Goal: Navigation & Orientation: Find specific page/section

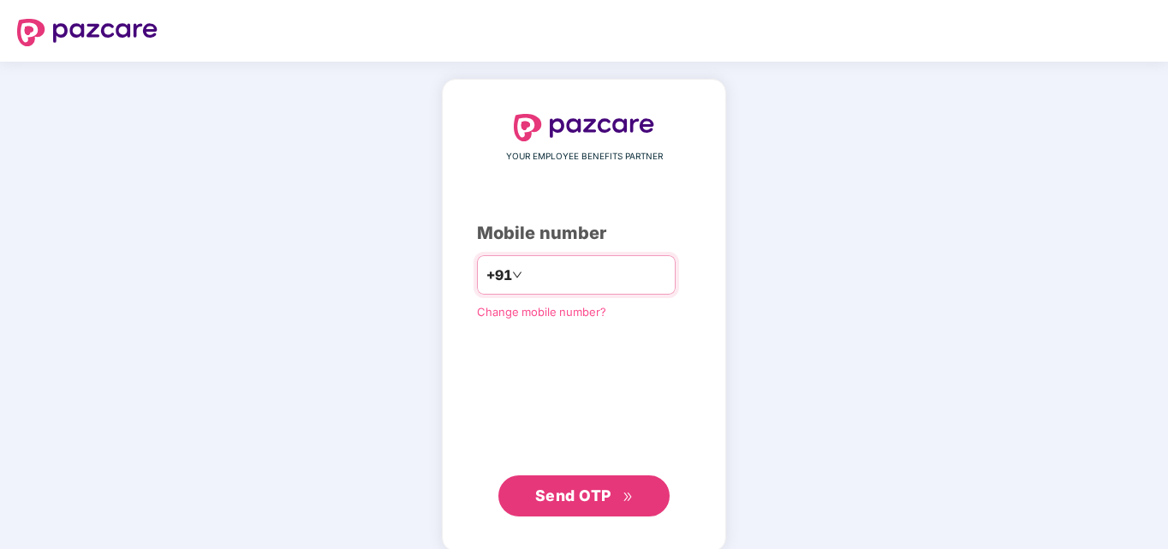
click at [589, 265] on input "number" at bounding box center [596, 274] width 140 height 27
type input "**********"
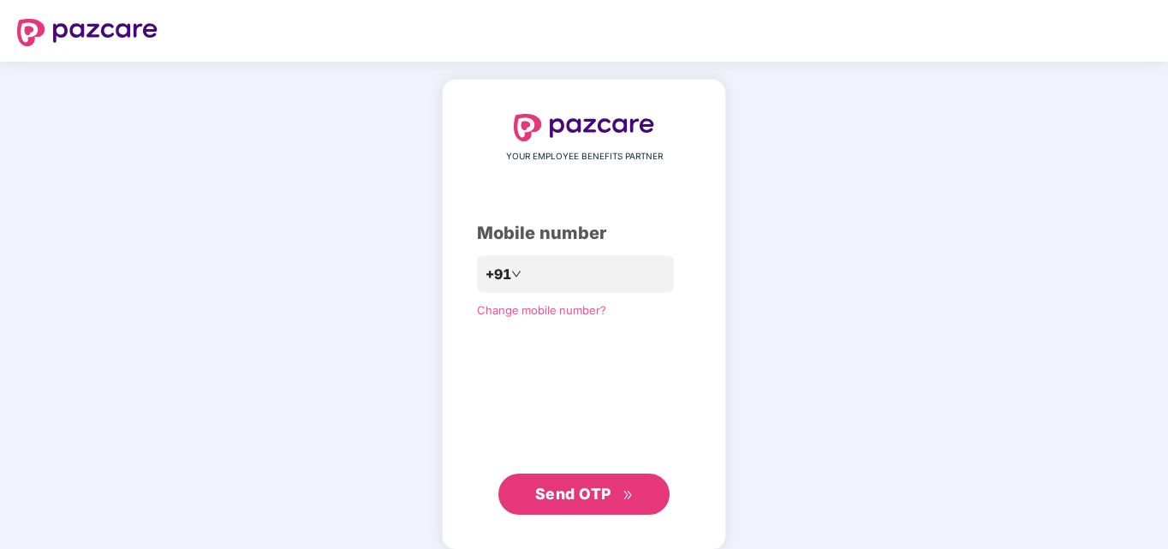
click at [574, 508] on button "Send OTP" at bounding box center [583, 494] width 171 height 41
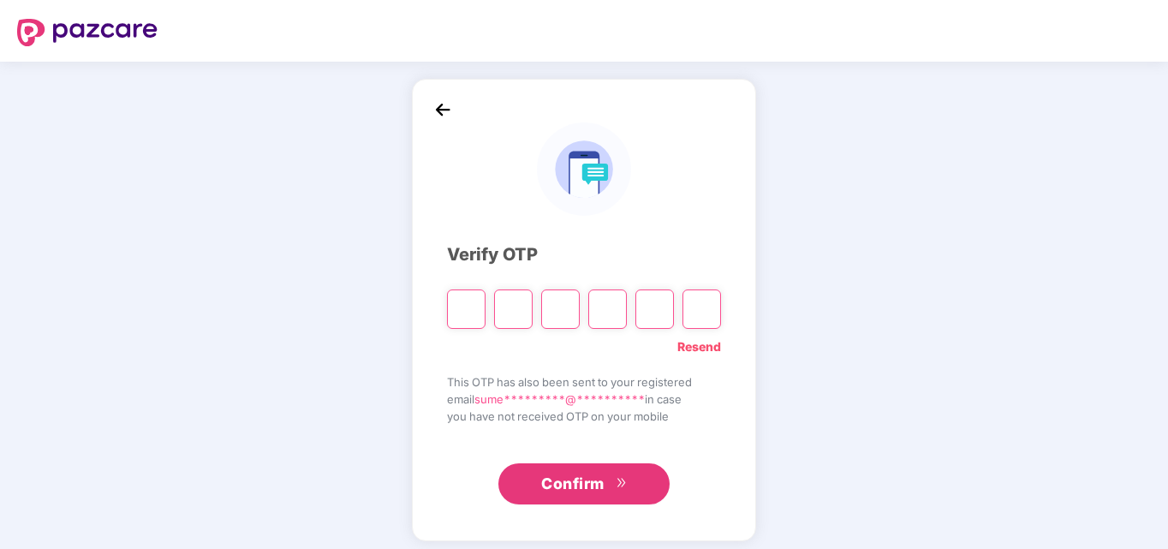
type input "*"
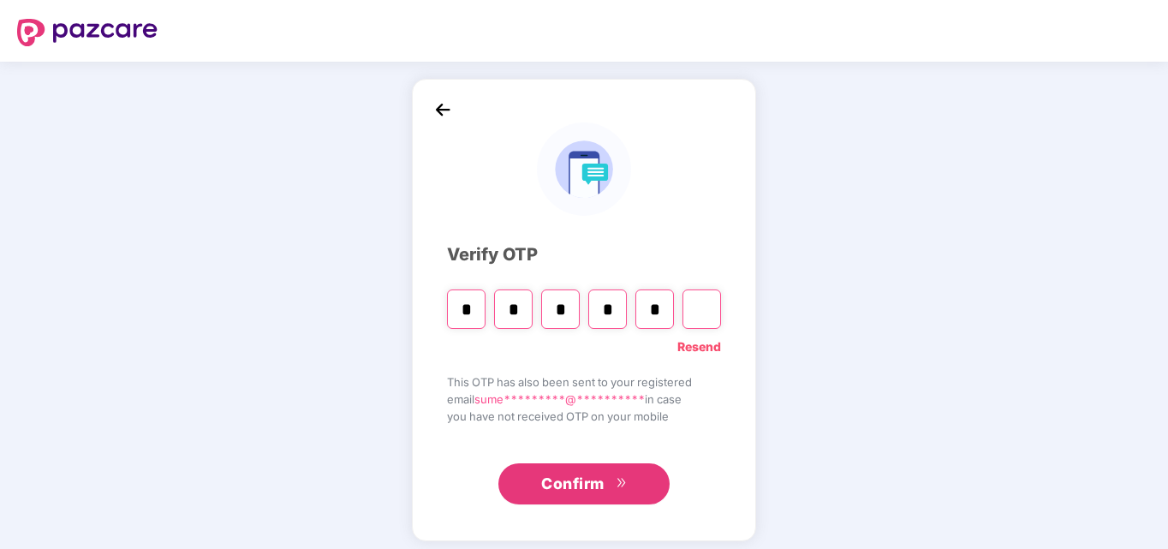
type input "*"
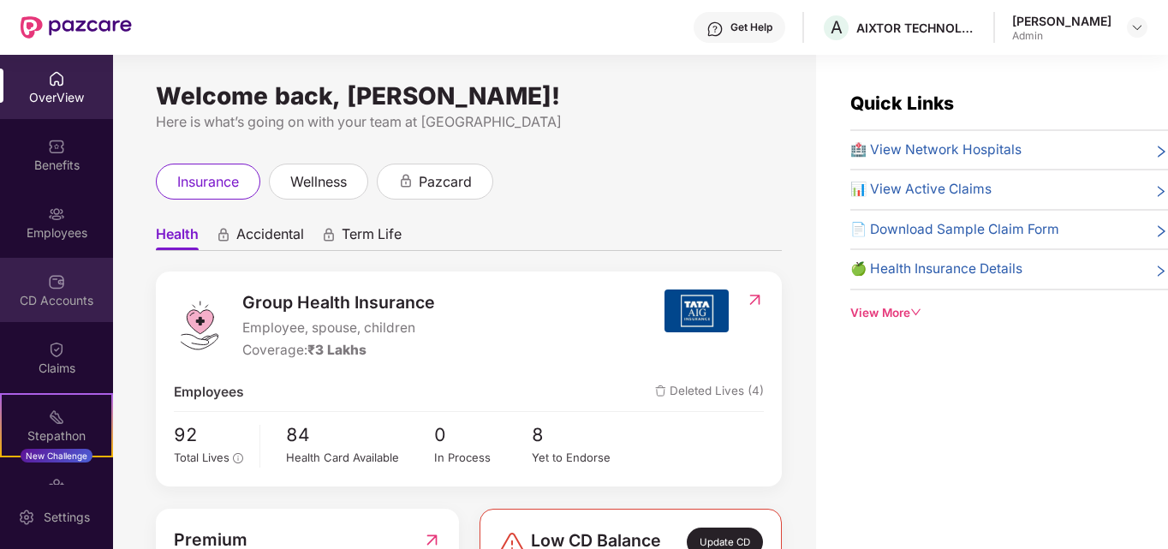
click at [48, 283] on img at bounding box center [56, 281] width 17 height 17
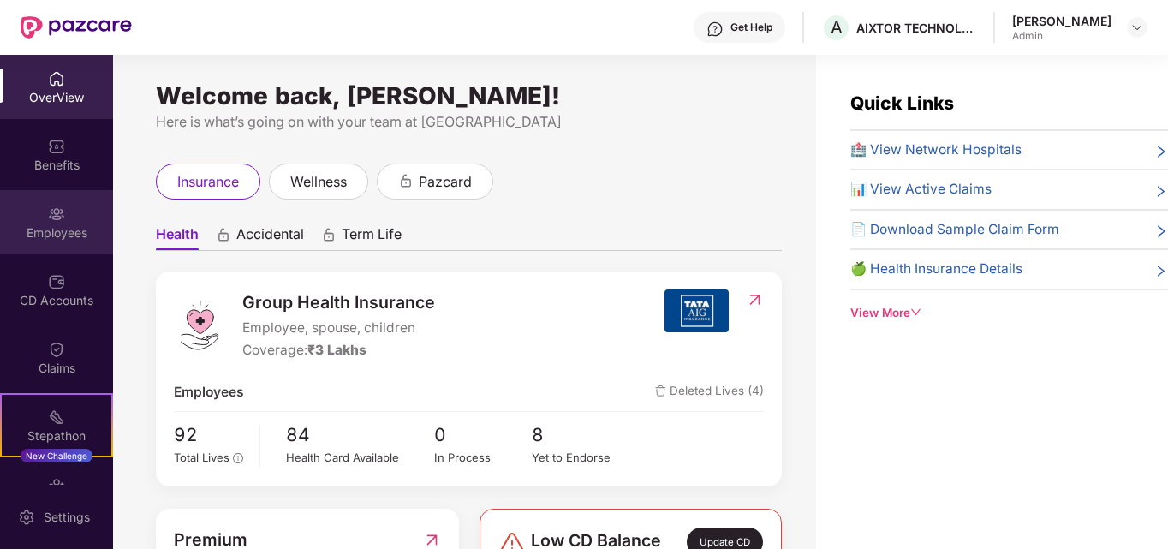
click at [39, 237] on div "Employees" at bounding box center [56, 232] width 113 height 17
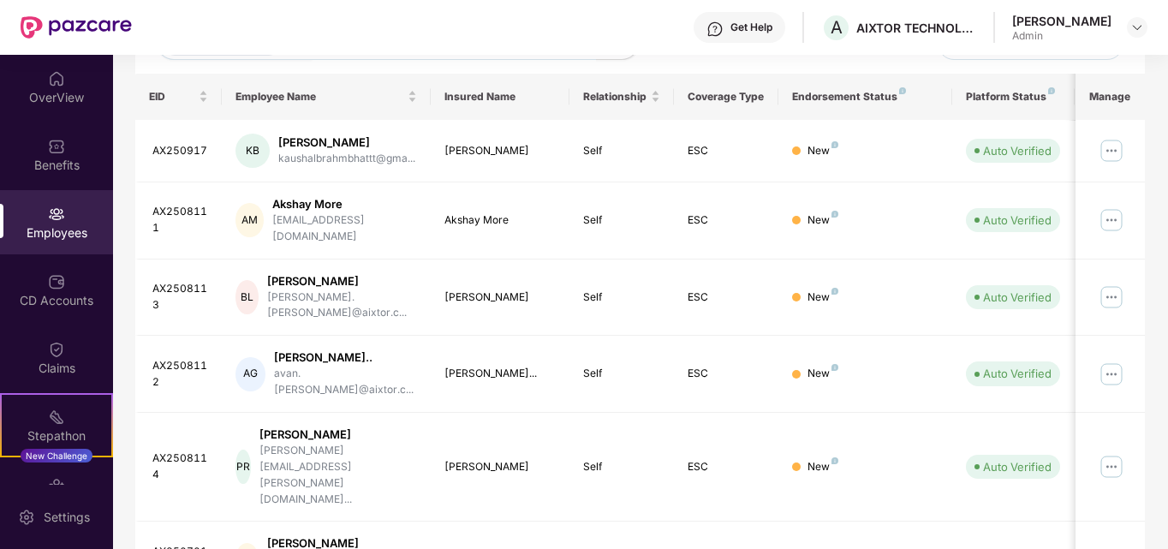
scroll to position [201, 0]
